Goal: Information Seeking & Learning: Find specific fact

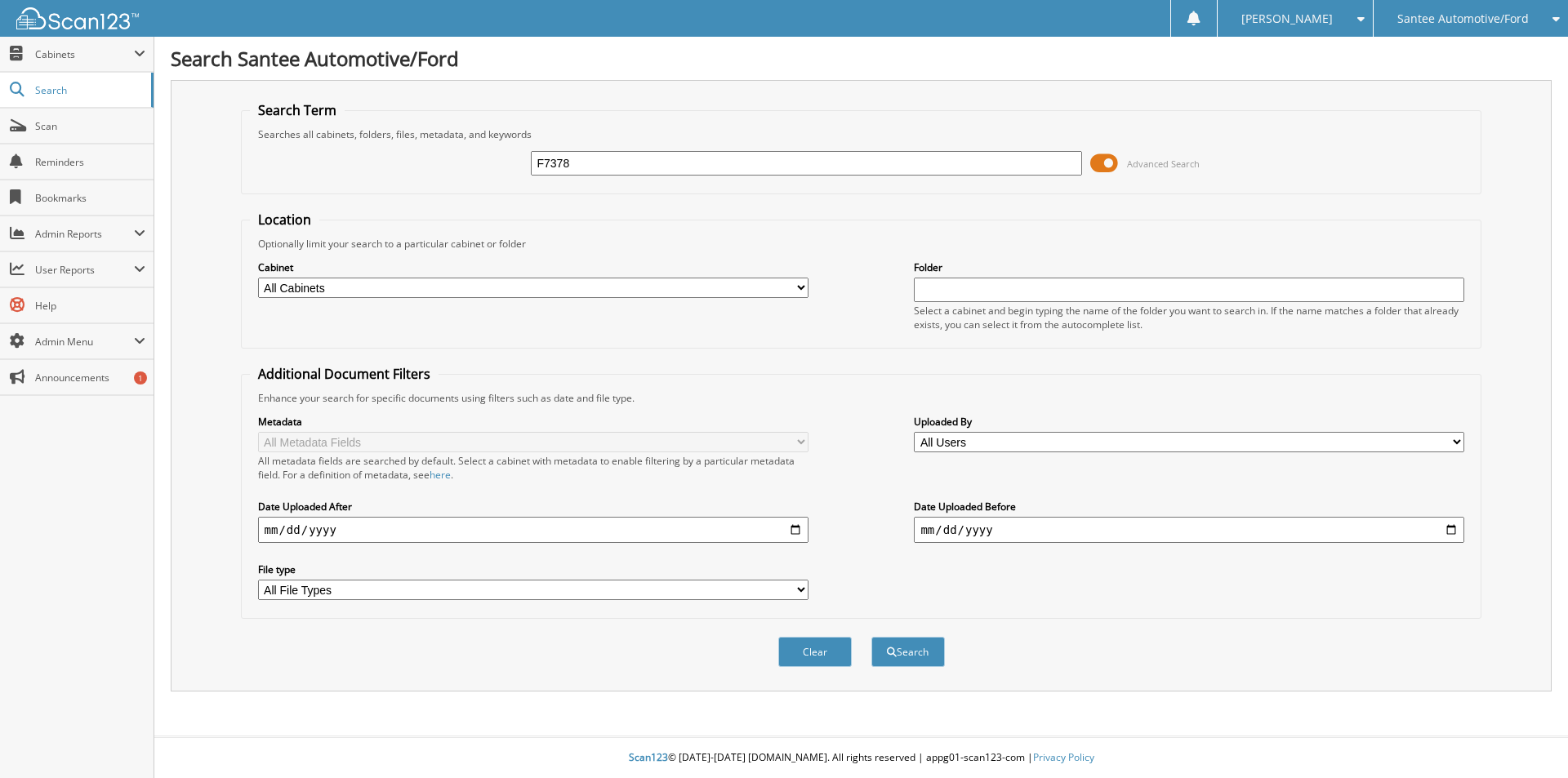
type input "F7378"
click at [871, 636] on button "Search" at bounding box center [908, 652] width 74 height 30
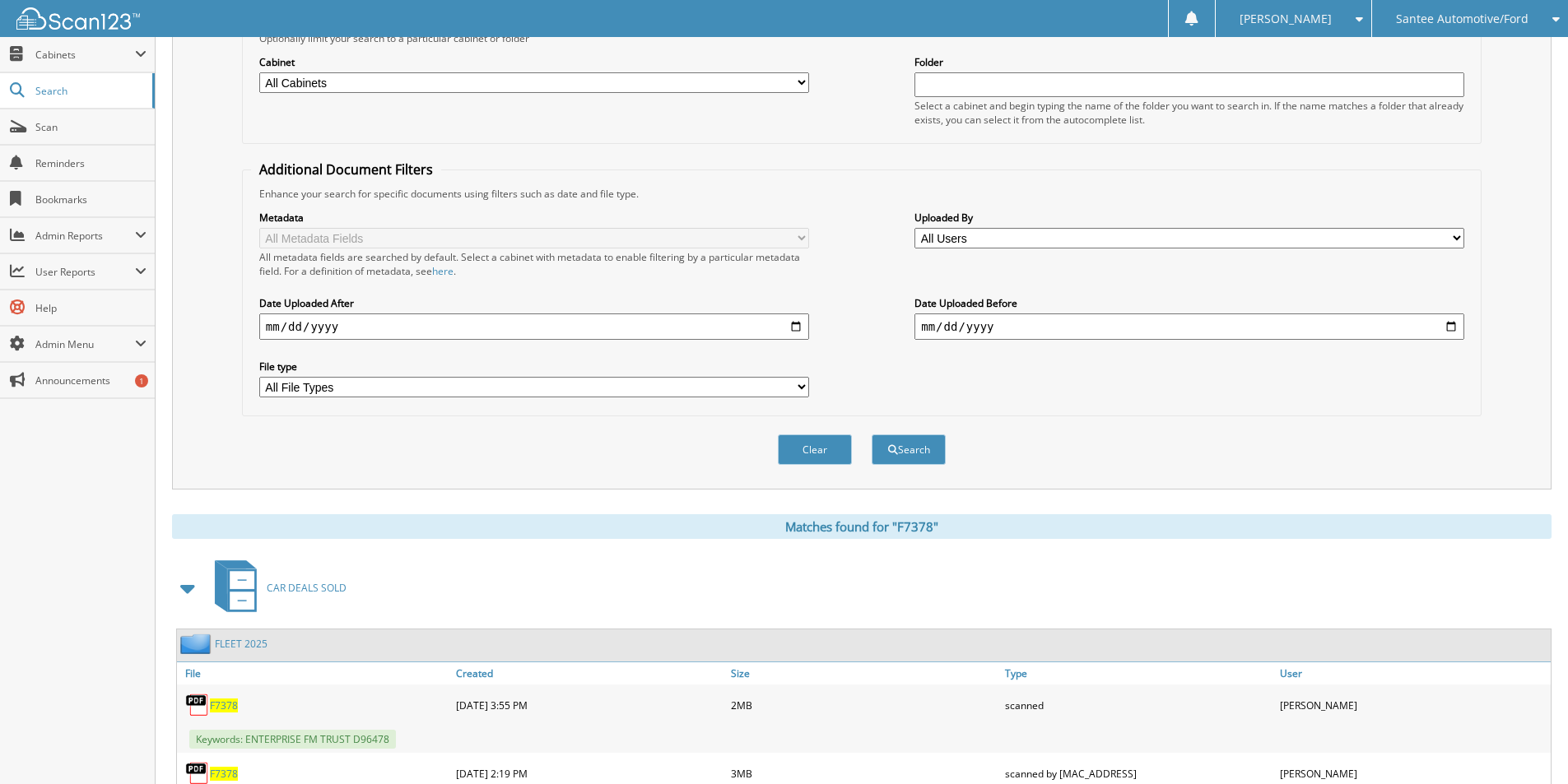
scroll to position [501, 0]
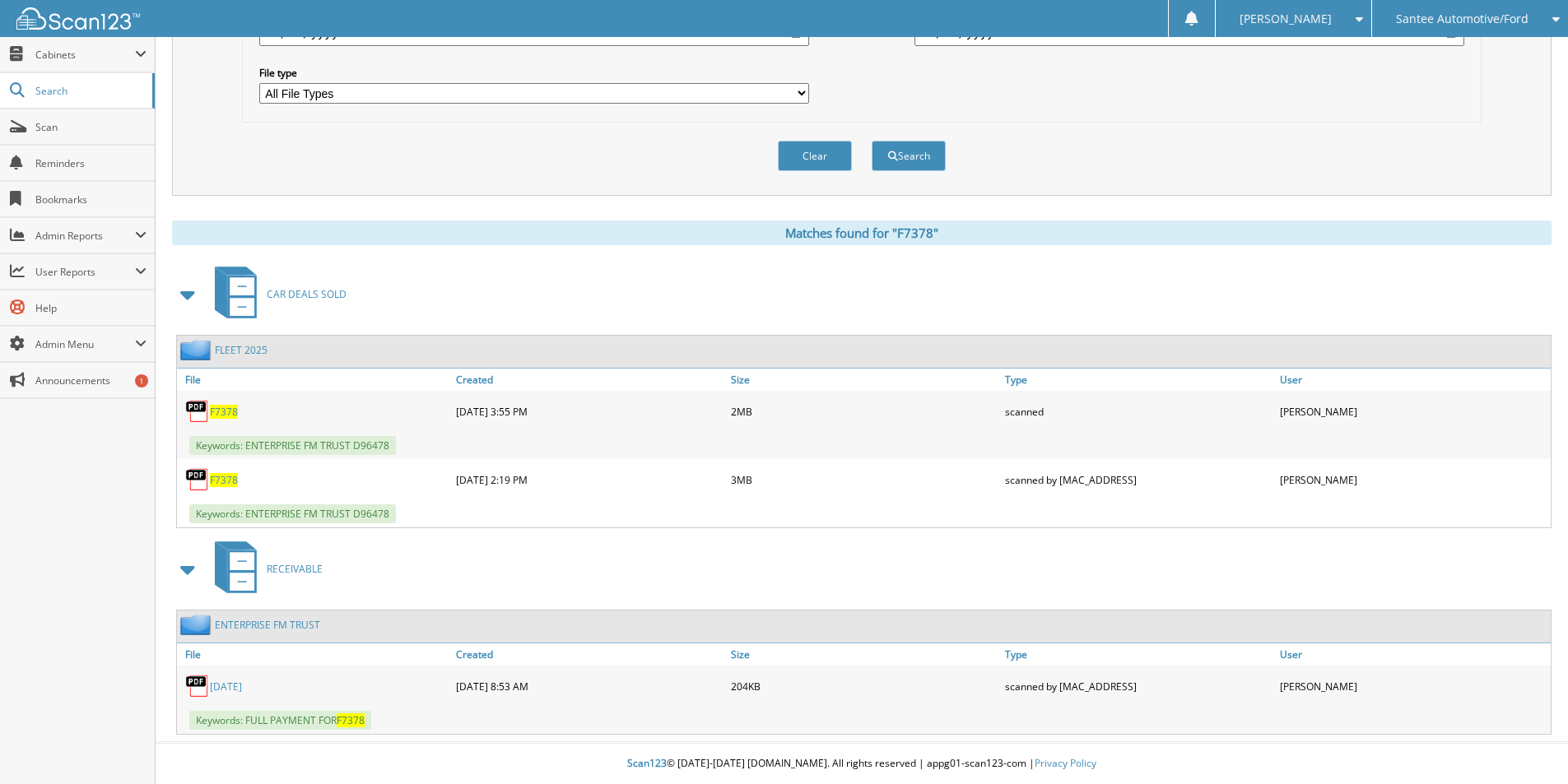
click at [227, 419] on div "F7378" at bounding box center [315, 411] width 275 height 33
click at [228, 417] on span "F7378" at bounding box center [224, 412] width 28 height 14
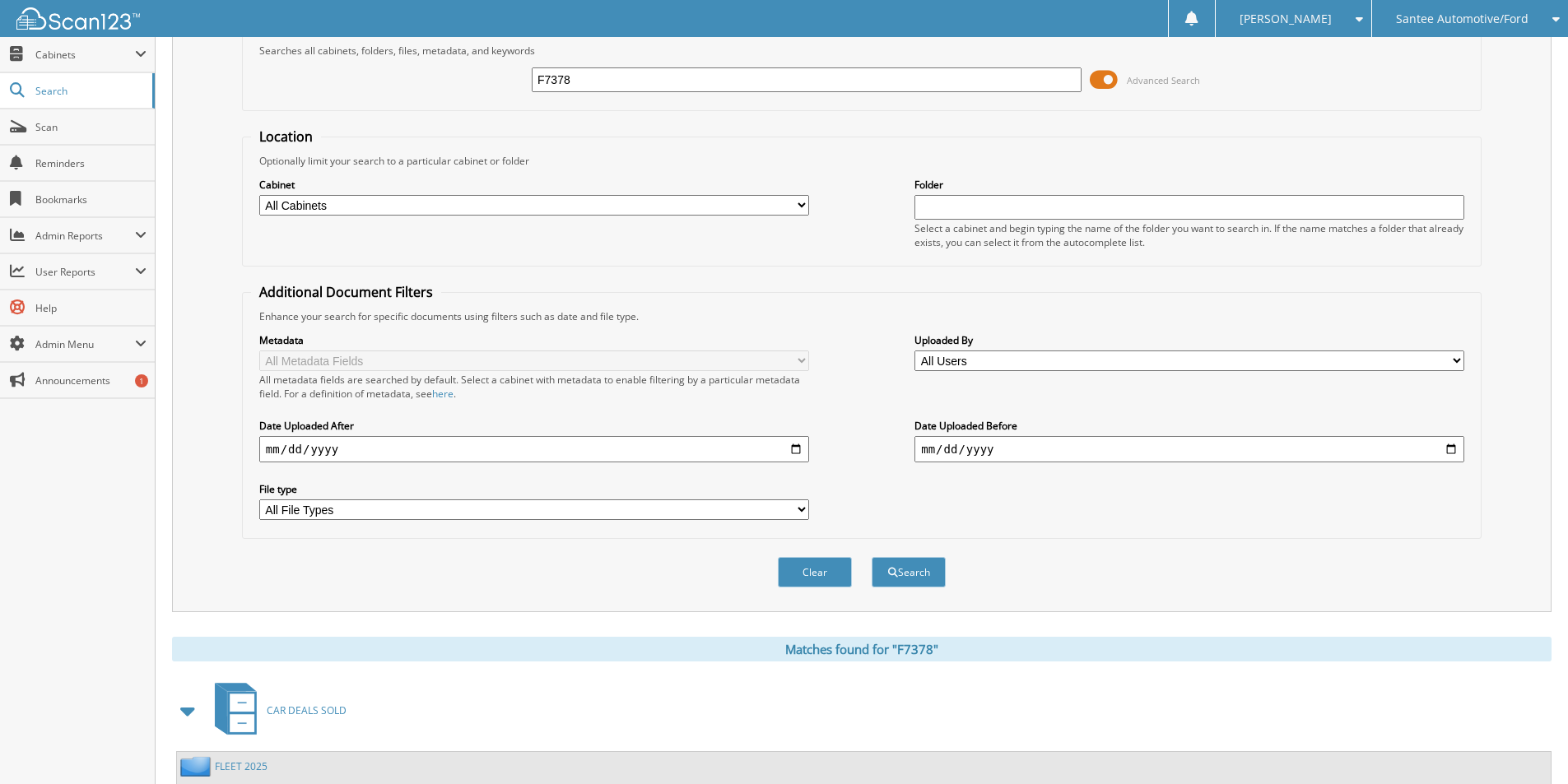
scroll to position [0, 0]
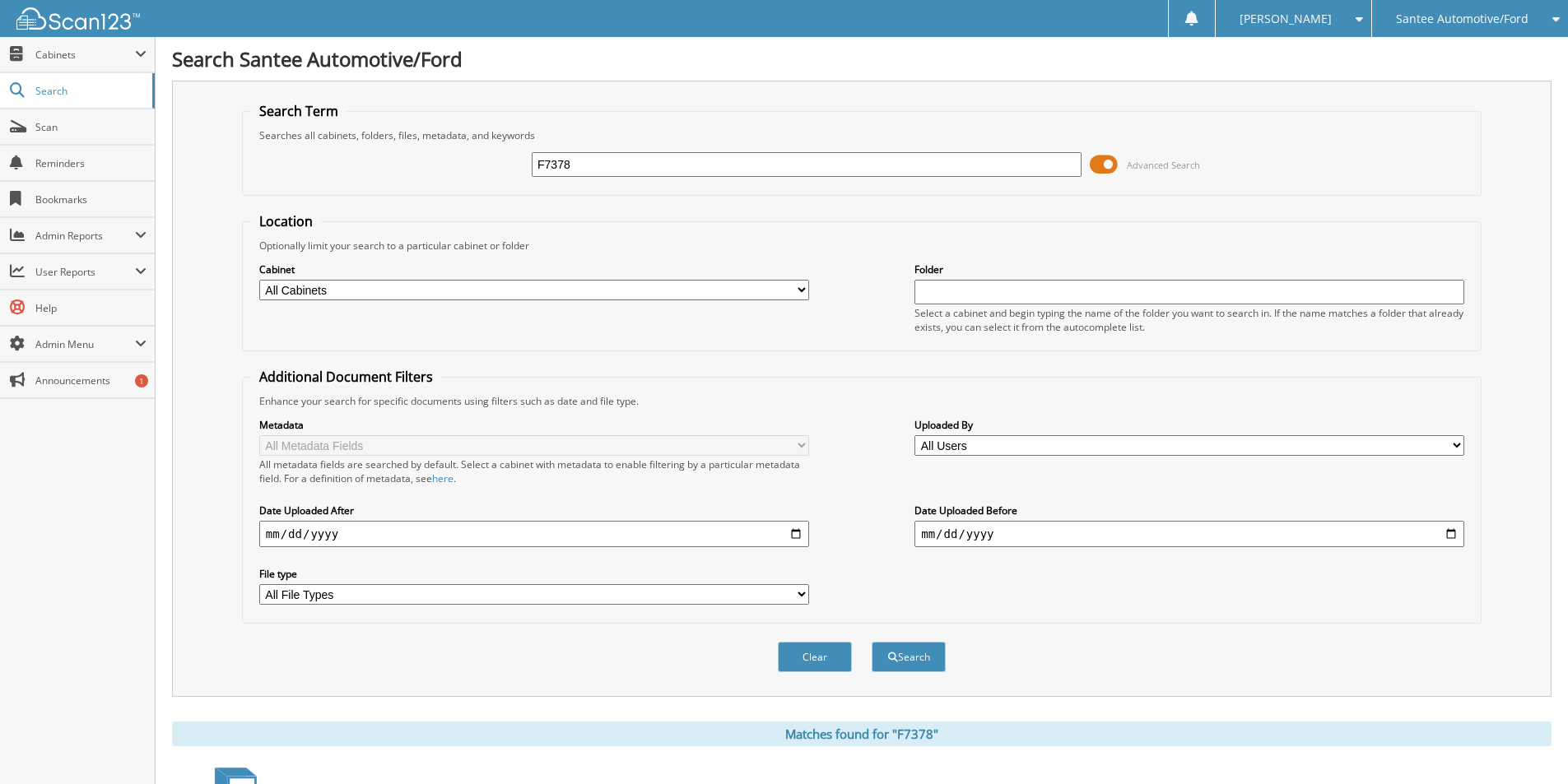
click at [614, 170] on input "F7378" at bounding box center [806, 164] width 550 height 24
type input "F8804"
click at [871, 641] on button "Search" at bounding box center [909, 657] width 74 height 30
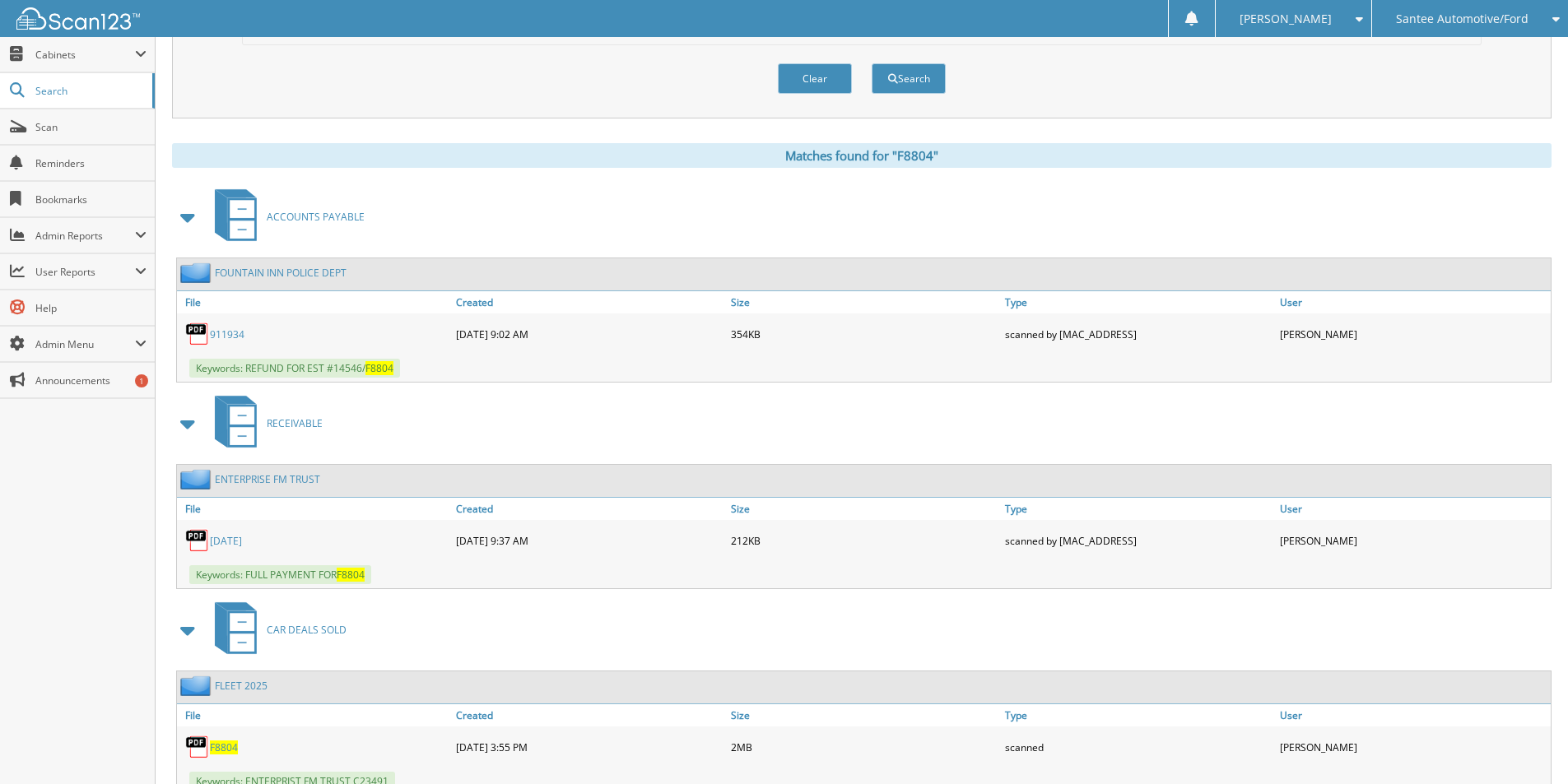
scroll to position [639, 0]
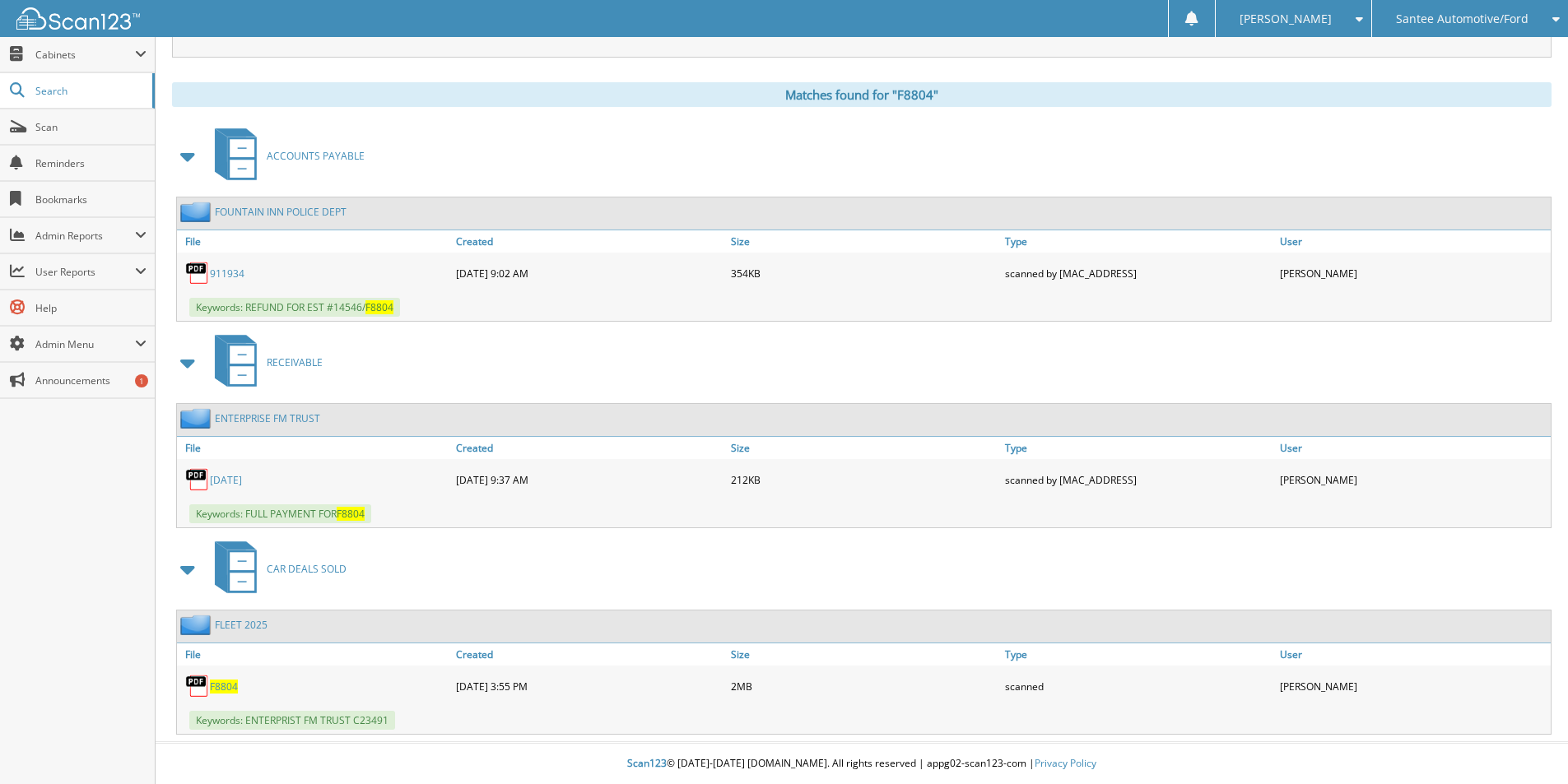
click at [217, 689] on span "F8804" at bounding box center [224, 686] width 28 height 14
click at [234, 685] on span "F8804" at bounding box center [224, 686] width 28 height 14
